Goal: Navigation & Orientation: Find specific page/section

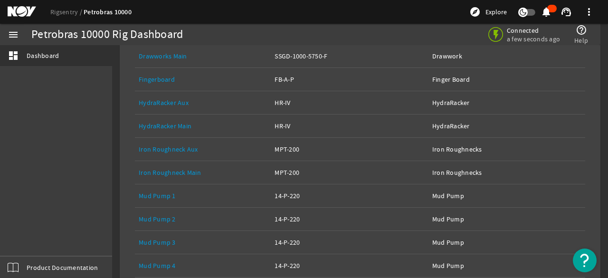
scroll to position [333, 0]
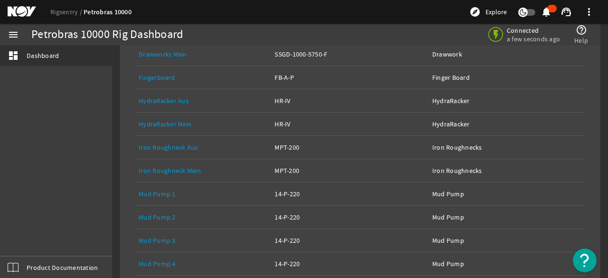
click at [179, 97] on link "HydraRacker Aux" at bounding box center [164, 100] width 50 height 9
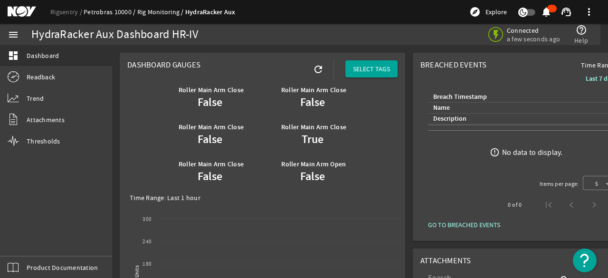
click at [109, 12] on link "Petrobras 10000" at bounding box center [111, 12] width 54 height 9
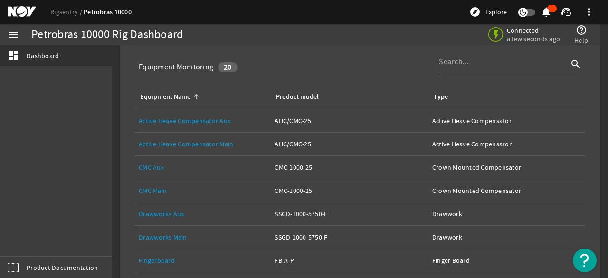
scroll to position [143, 0]
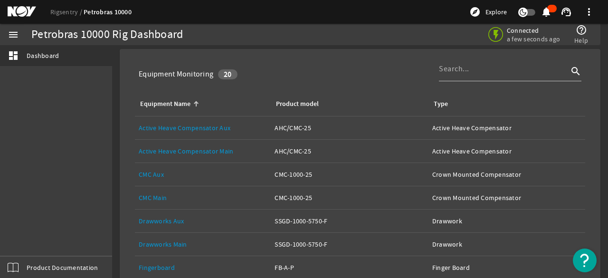
click at [200, 147] on link "Active Heave Compensator Main" at bounding box center [186, 151] width 95 height 9
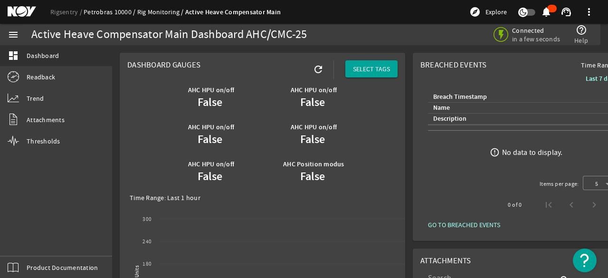
click at [114, 14] on link "Petrobras 10000" at bounding box center [111, 12] width 54 height 9
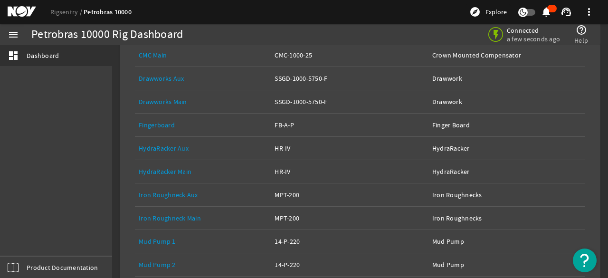
scroll to position [333, 0]
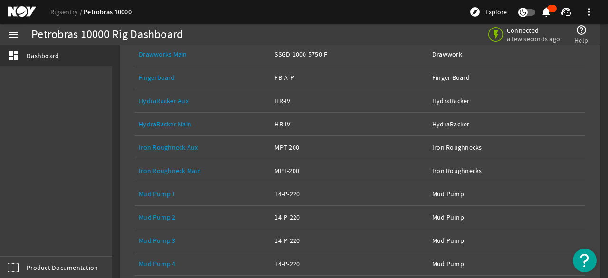
click at [153, 74] on link "Fingerboard" at bounding box center [157, 77] width 36 height 9
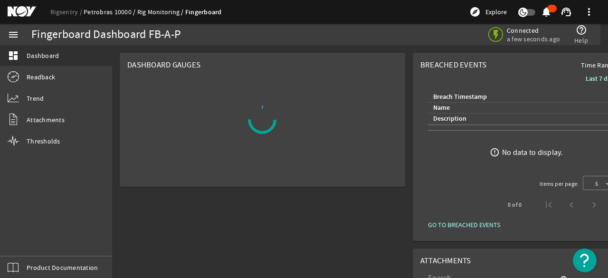
click at [113, 10] on link "Petrobras 10000" at bounding box center [111, 12] width 54 height 9
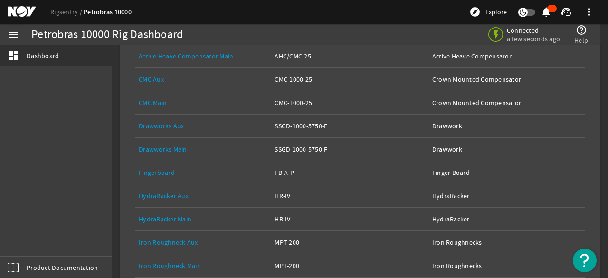
scroll to position [428, 0]
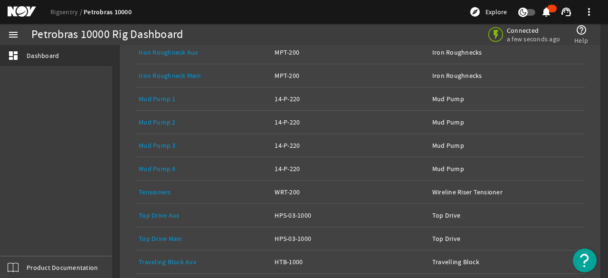
click at [158, 166] on link "Mud Pump 4" at bounding box center [157, 168] width 37 height 9
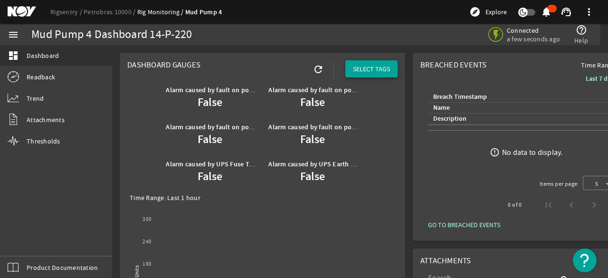
click at [362, 60] on span at bounding box center [371, 68] width 52 height 23
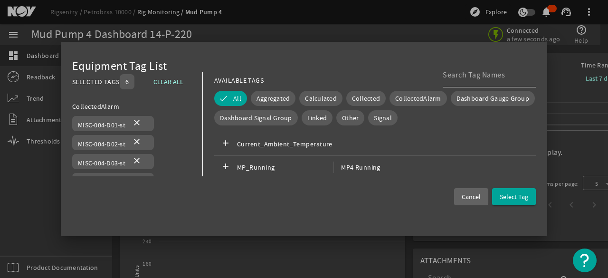
click at [466, 189] on span at bounding box center [471, 196] width 34 height 23
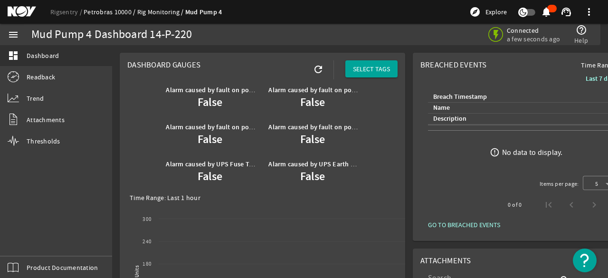
click at [123, 10] on link "Petrobras 10000" at bounding box center [111, 12] width 54 height 9
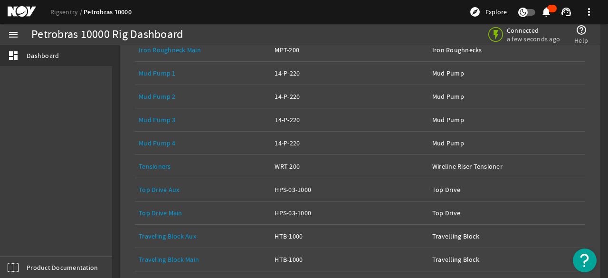
scroll to position [454, 0]
click at [180, 257] on link "Traveling Block Main" at bounding box center [169, 258] width 60 height 9
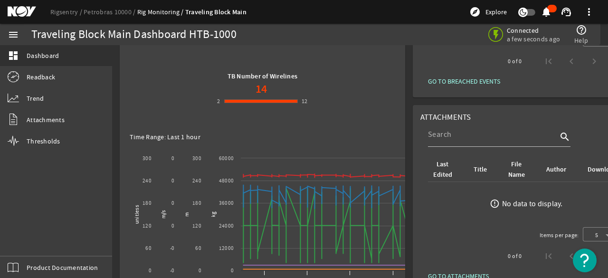
scroll to position [143, 0]
